Goal: Task Accomplishment & Management: Use online tool/utility

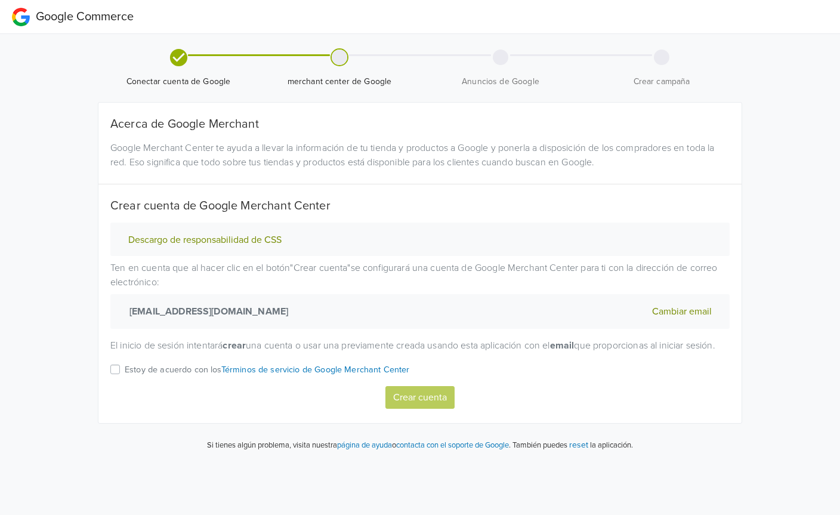
click at [125, 382] on label "Estoy de acuerdo con los Términos de servicio de Google Merchant Center" at bounding box center [267, 374] width 285 height 24
click at [0, 0] on input "Estoy de acuerdo con los Términos de servicio de Google Merchant Center" at bounding box center [0, 0] width 0 height 0
click at [438, 409] on button "Crear cuenta" at bounding box center [419, 397] width 69 height 23
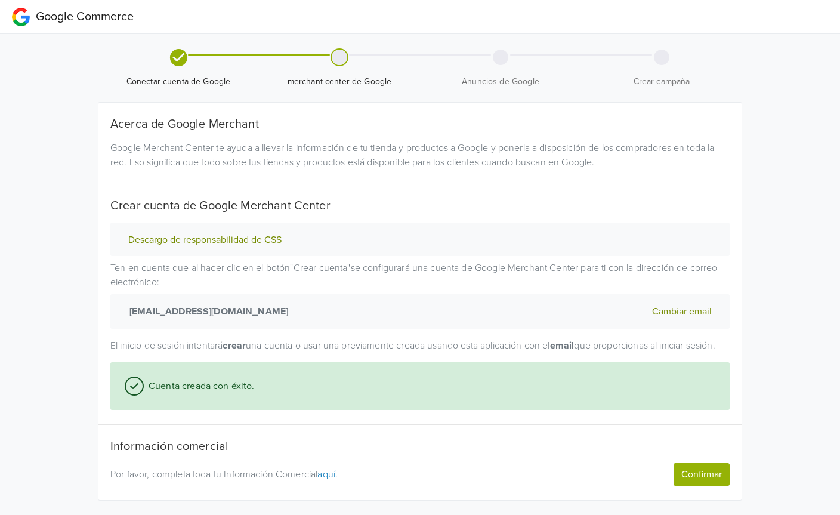
scroll to position [35, 0]
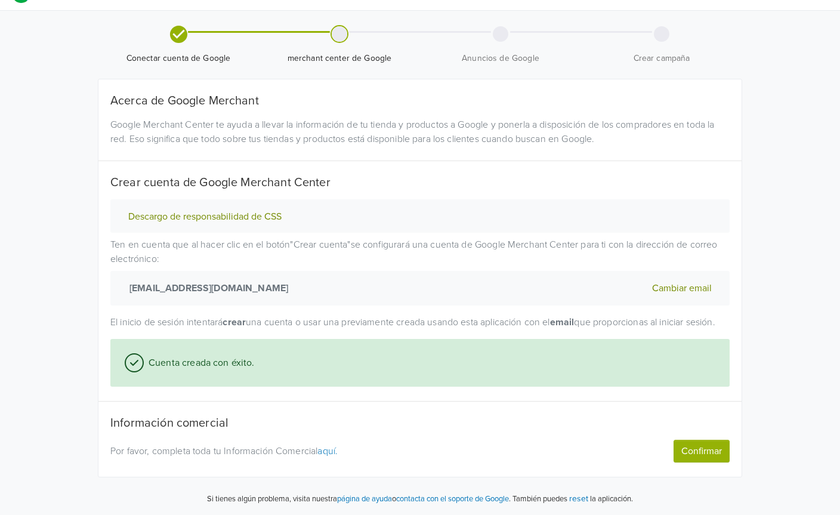
click at [701, 452] on button "Confirmar" at bounding box center [702, 451] width 56 height 23
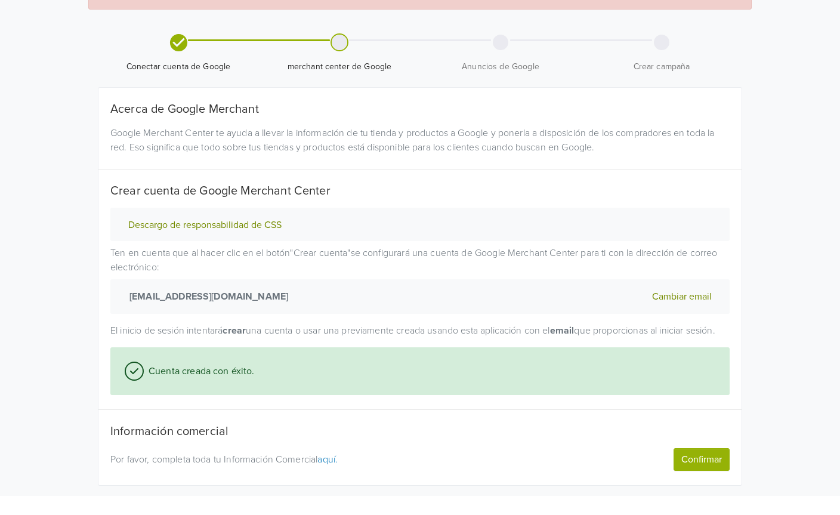
scroll to position [63, 0]
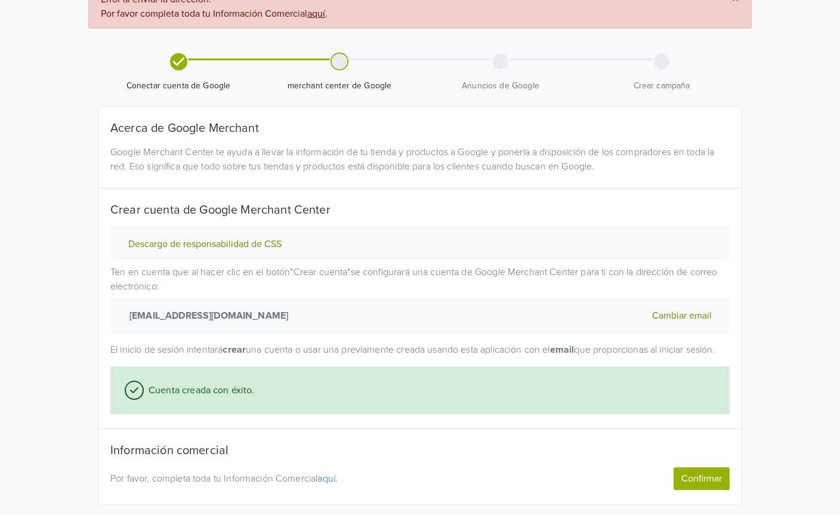
click at [332, 485] on link "aquí." at bounding box center [327, 479] width 20 height 12
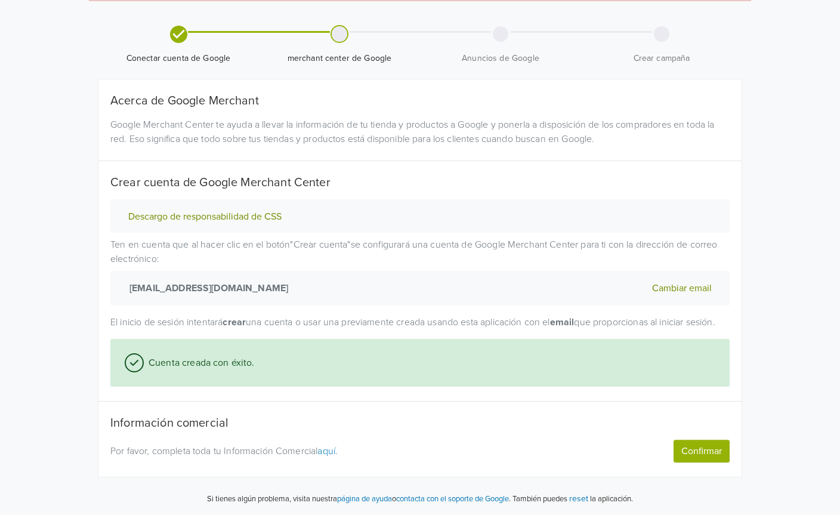
click at [716, 458] on button "Confirmar" at bounding box center [702, 451] width 56 height 23
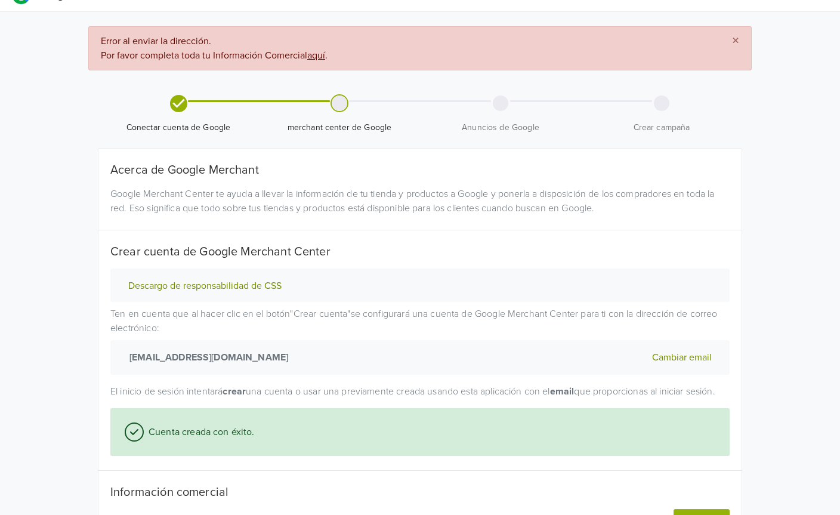
scroll to position [21, 0]
click at [733, 36] on span "×" at bounding box center [735, 41] width 7 height 17
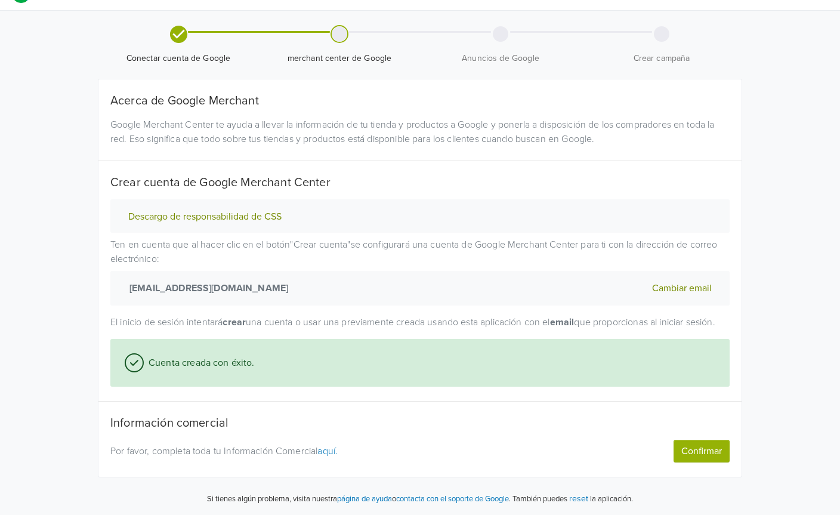
scroll to position [35, 0]
click at [721, 444] on button "Confirmar" at bounding box center [702, 451] width 56 height 23
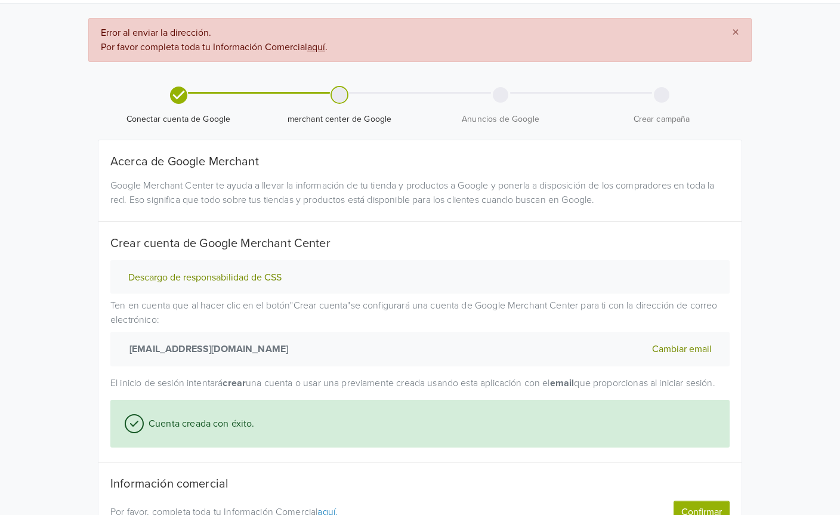
scroll to position [0, 0]
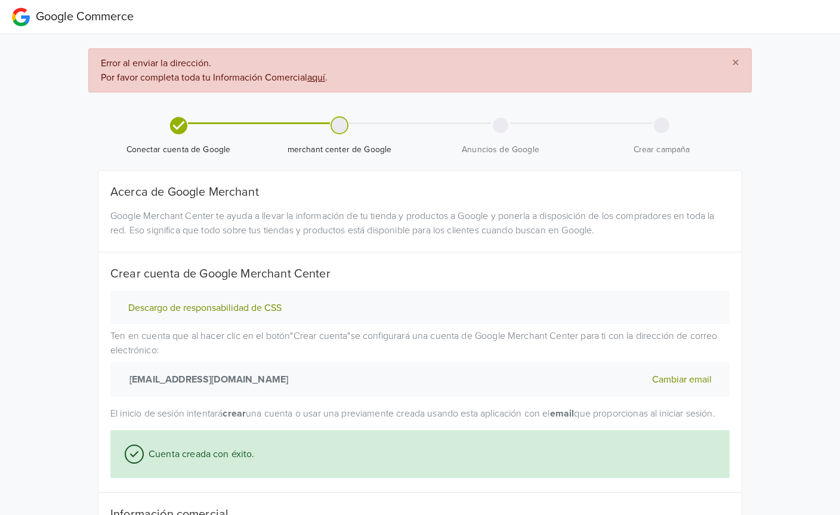
click at [741, 53] on button "×" at bounding box center [735, 63] width 31 height 29
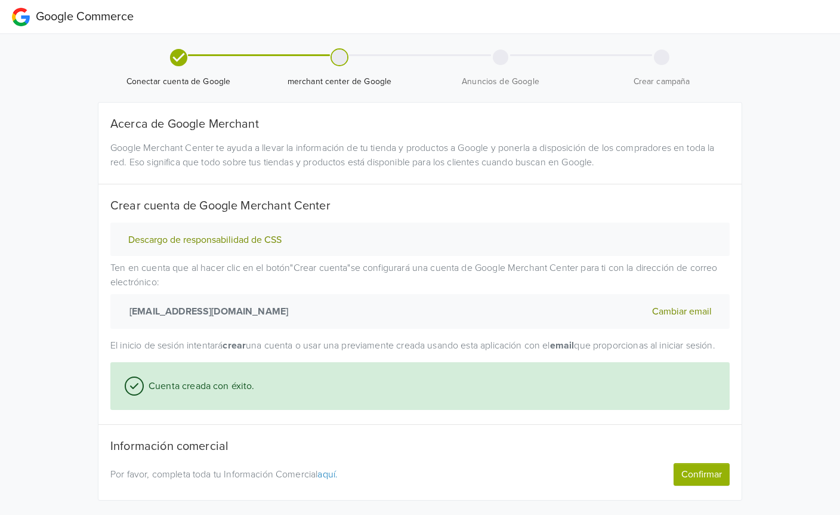
scroll to position [35, 0]
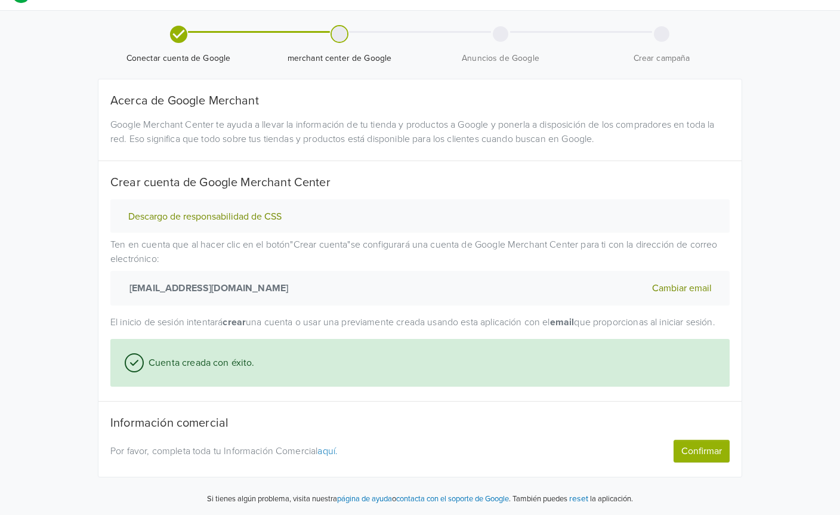
click at [710, 450] on button "Confirmar" at bounding box center [702, 451] width 56 height 23
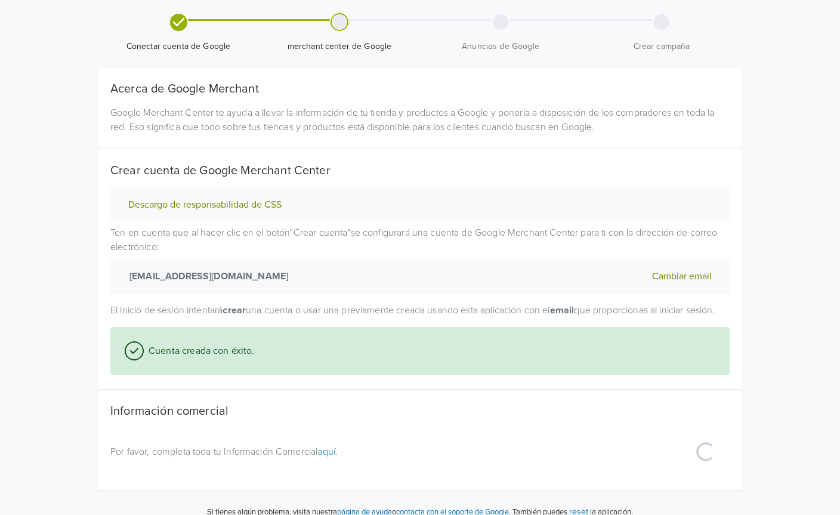
select select "cl"
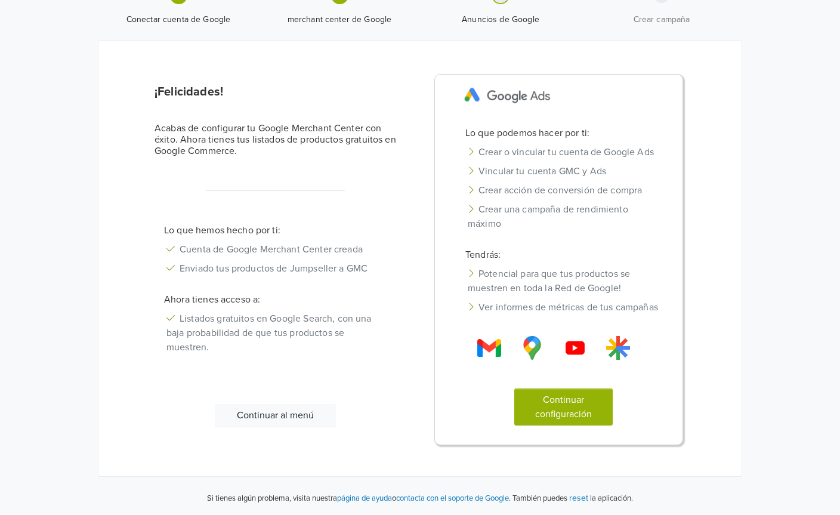
scroll to position [35, 0]
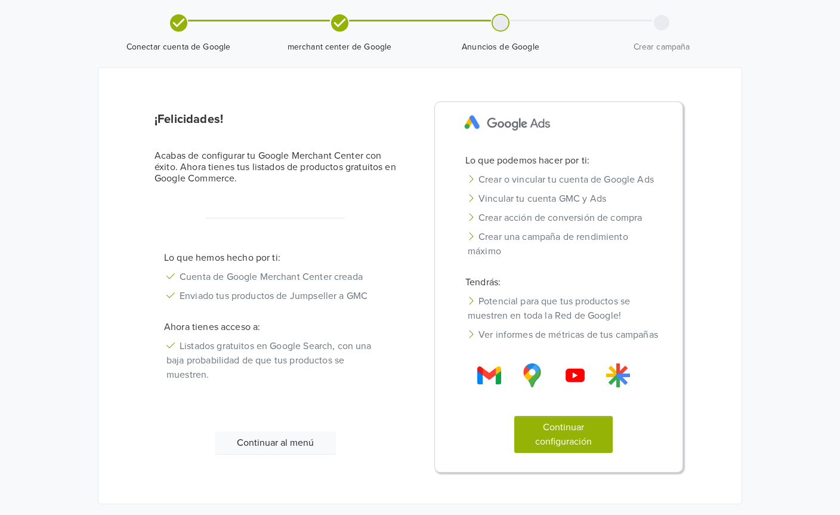
click at [582, 453] on button "Continuar configuración" at bounding box center [563, 434] width 99 height 37
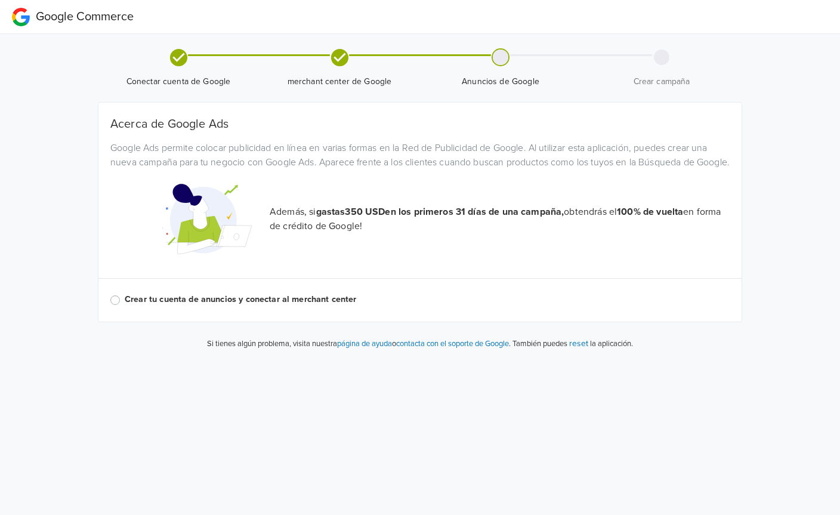
click at [125, 306] on label "Crear tu cuenta de anuncios y conectar al merchant center" at bounding box center [427, 299] width 605 height 13
click at [0, 0] on input "Crear tu cuenta de anuncios y conectar al merchant center" at bounding box center [0, 0] width 0 height 0
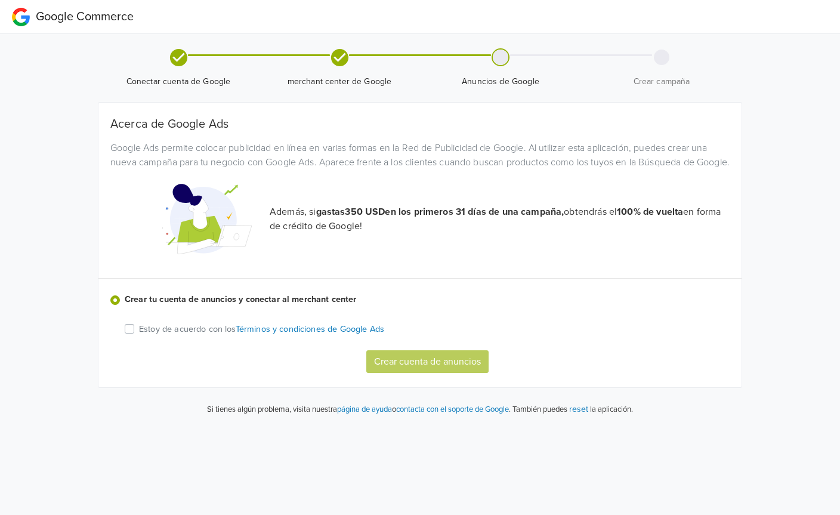
click at [139, 336] on label "Estoy de acuerdo con los Términos y condiciones de Google Ads" at bounding box center [261, 329] width 245 height 14
click at [0, 0] on input "Estoy de acuerdo con los Términos y condiciones de Google Ads" at bounding box center [0, 0] width 0 height 0
click at [474, 372] on button "Crear cuenta de anuncios" at bounding box center [427, 361] width 122 height 23
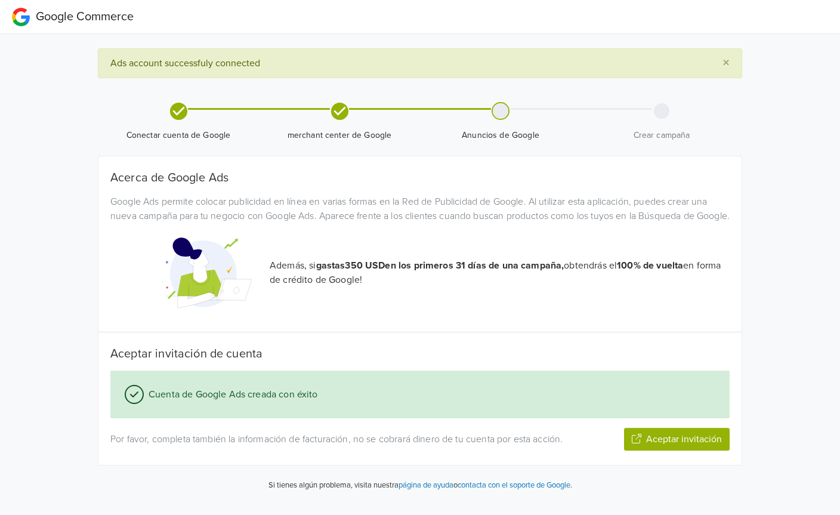
click at [669, 450] on button "Aceptar invitación" at bounding box center [677, 439] width 106 height 23
